Goal: Task Accomplishment & Management: Use online tool/utility

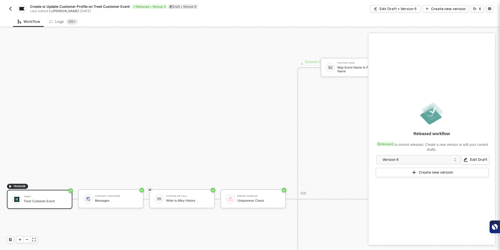
scroll to position [202, 0]
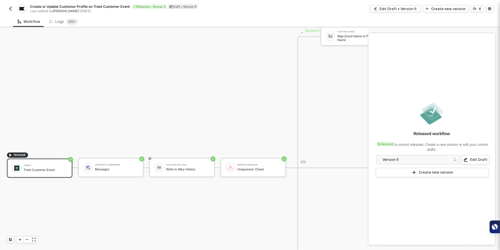
click at [10, 8] on img "button" at bounding box center [10, 8] width 5 height 5
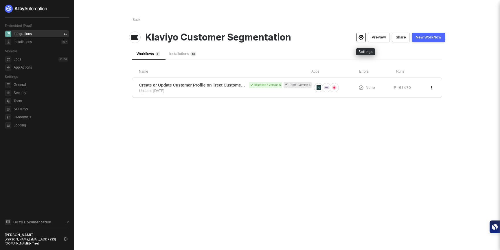
click at [363, 36] on icon "icon-settings" at bounding box center [361, 37] width 5 height 5
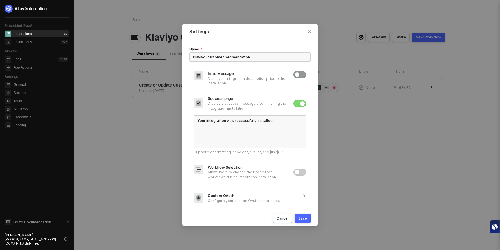
click at [283, 219] on div "Cancel" at bounding box center [283, 218] width 12 height 5
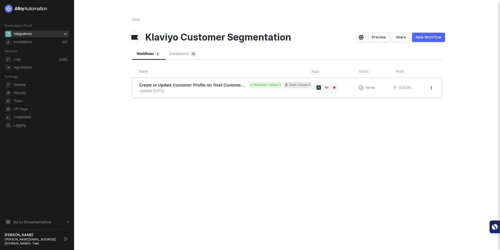
click at [262, 93] on div "Create or Update Customer Profile on Treet Customer Event Released • Version 5 …" at bounding box center [225, 88] width 173 height 12
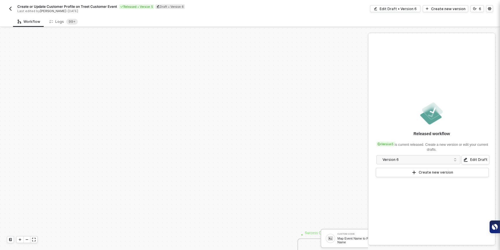
scroll to position [171, 0]
